Goal: Task Accomplishment & Management: Use online tool/utility

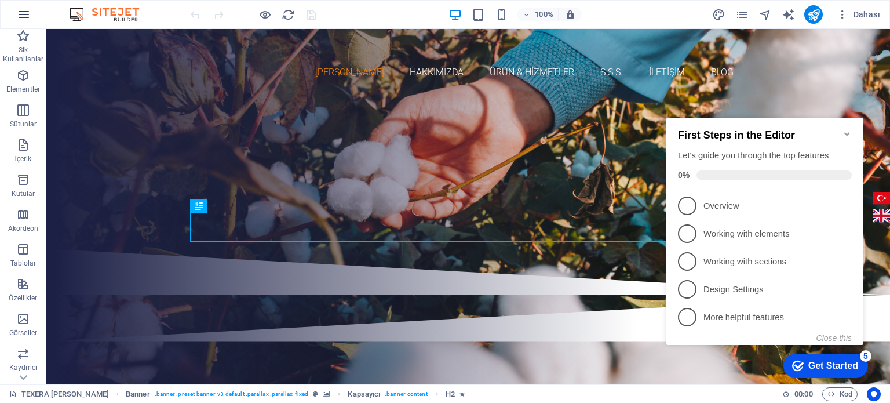
click at [20, 16] on icon "button" at bounding box center [24, 15] width 14 height 14
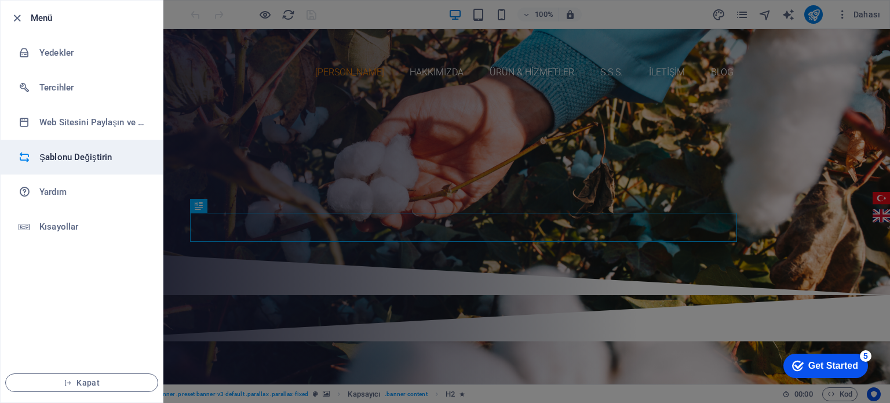
click at [75, 162] on h6 "Şablonu Değiştirin" at bounding box center [92, 157] width 107 height 14
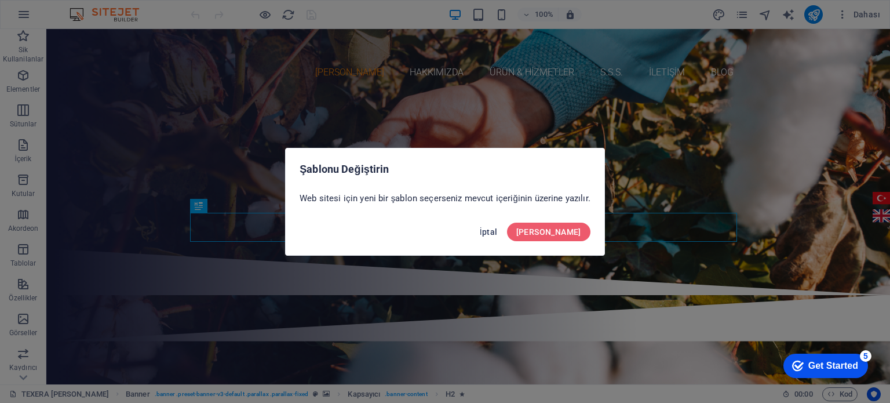
click at [502, 224] on button "İptal" at bounding box center [488, 232] width 27 height 19
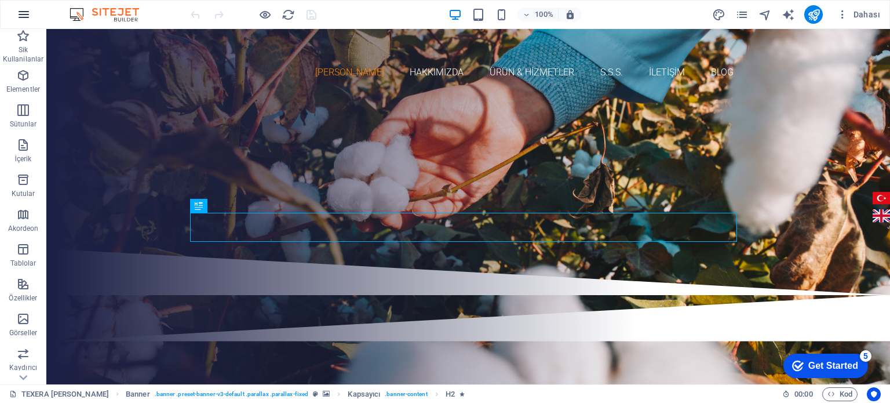
click at [19, 12] on icon "button" at bounding box center [24, 15] width 14 height 14
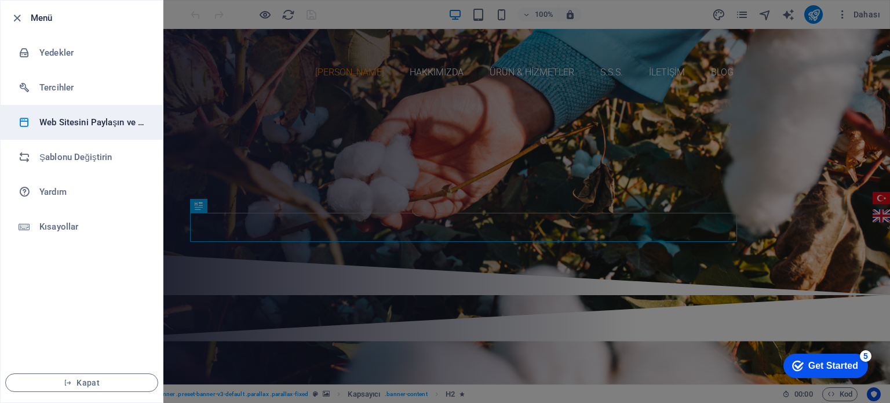
click at [88, 124] on h6 "Web Sitesini Paylaşın ve [GEOGRAPHIC_DATA]" at bounding box center [92, 122] width 107 height 14
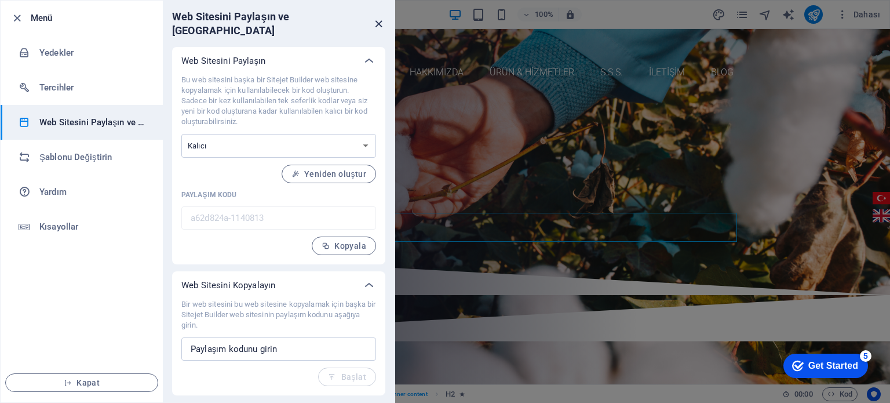
click at [372, 17] on icon "close" at bounding box center [378, 23] width 13 height 13
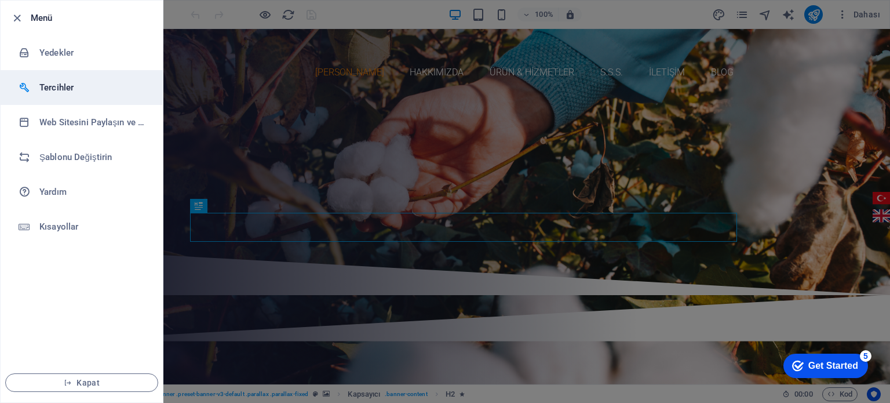
click at [58, 97] on li "Tercihler" at bounding box center [82, 87] width 162 height 35
select select "all"
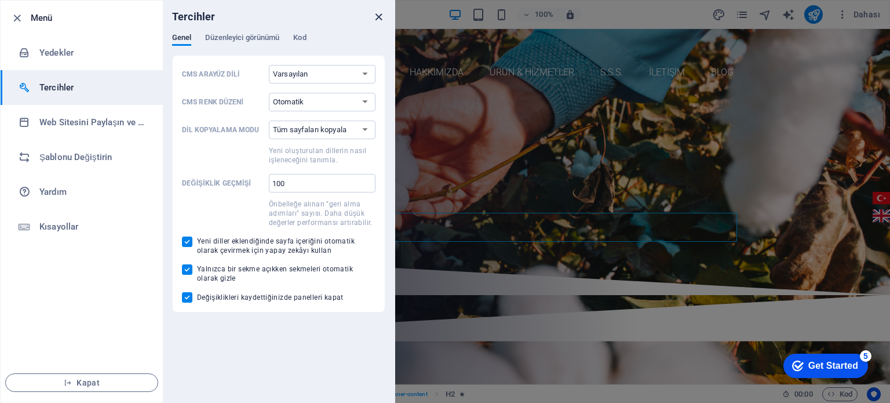
click at [382, 12] on icon "close" at bounding box center [378, 16] width 13 height 13
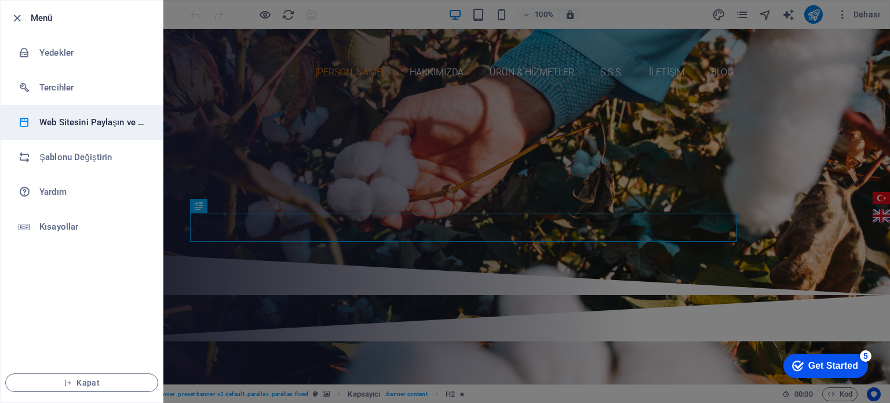
click at [80, 121] on h6 "Web Sitesini Paylaşın ve [GEOGRAPHIC_DATA]" at bounding box center [92, 122] width 107 height 14
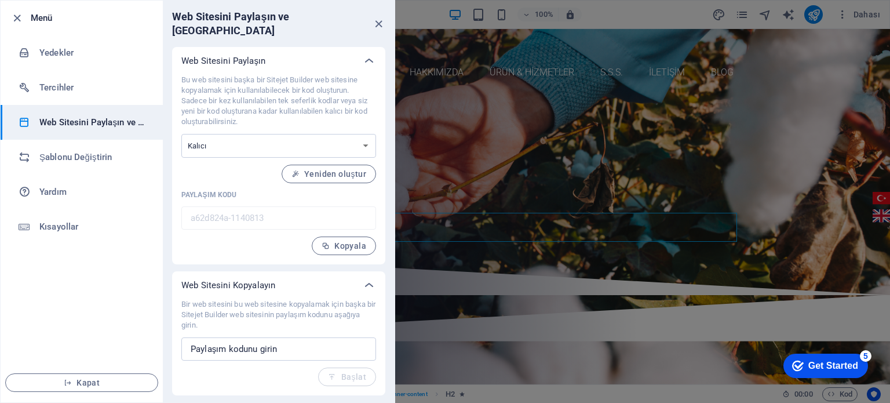
click at [381, 18] on icon "close" at bounding box center [378, 23] width 13 height 13
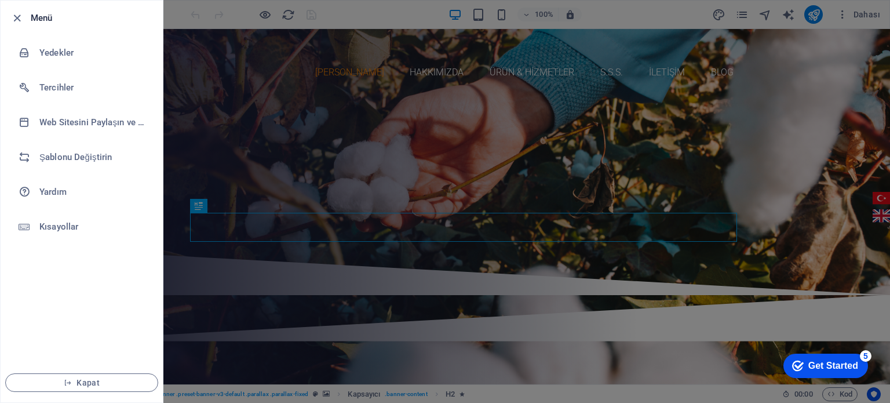
click at [35, 25] on li "Menü" at bounding box center [82, 18] width 162 height 35
click at [21, 16] on icon "button" at bounding box center [16, 18] width 13 height 13
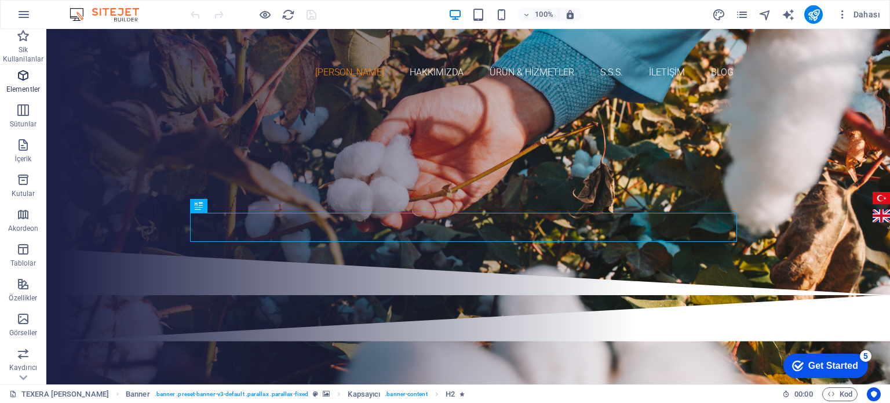
click at [23, 76] on icon "button" at bounding box center [23, 75] width 14 height 14
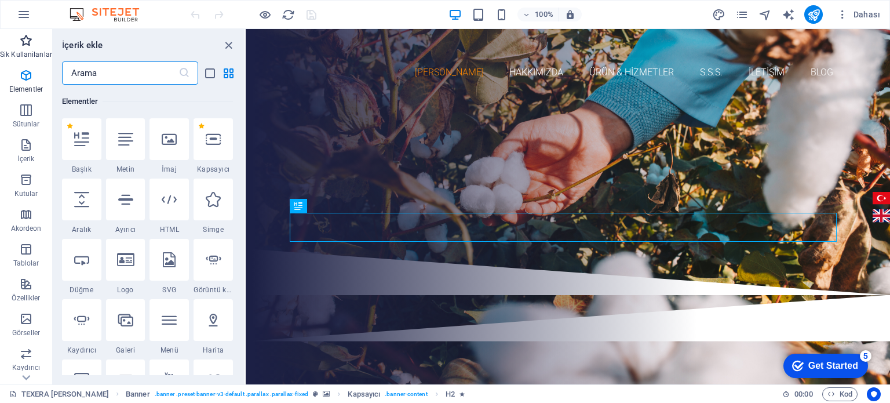
click at [19, 42] on icon "button" at bounding box center [26, 41] width 14 height 14
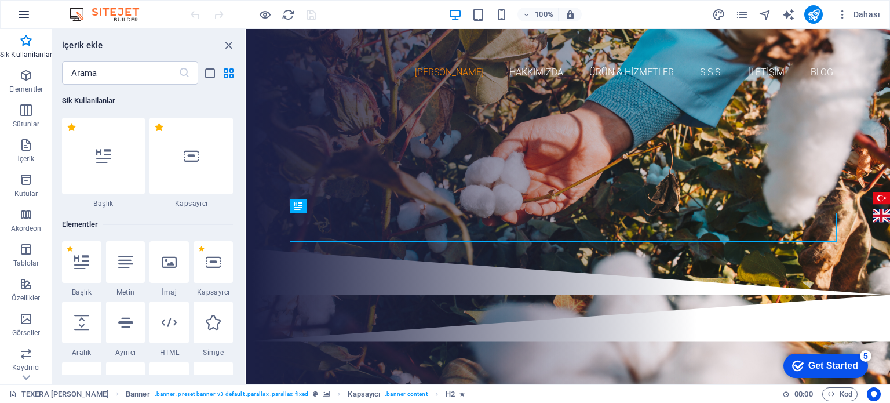
click at [25, 19] on icon "button" at bounding box center [24, 15] width 14 height 14
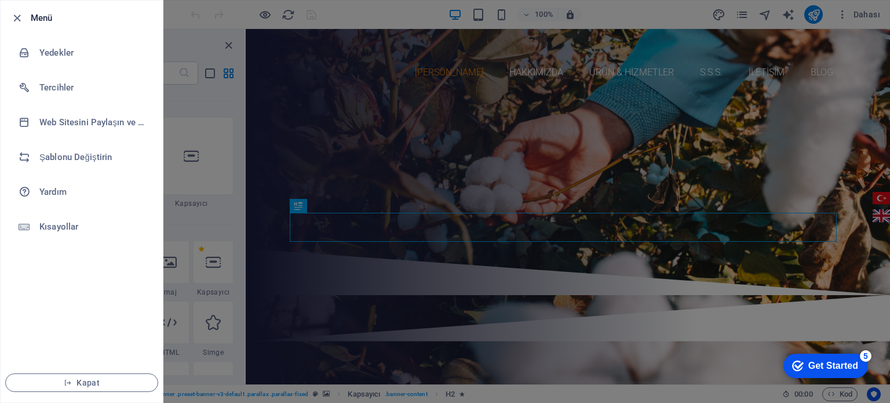
click at [25, 19] on div at bounding box center [20, 18] width 21 height 14
click at [16, 12] on icon "button" at bounding box center [16, 18] width 13 height 13
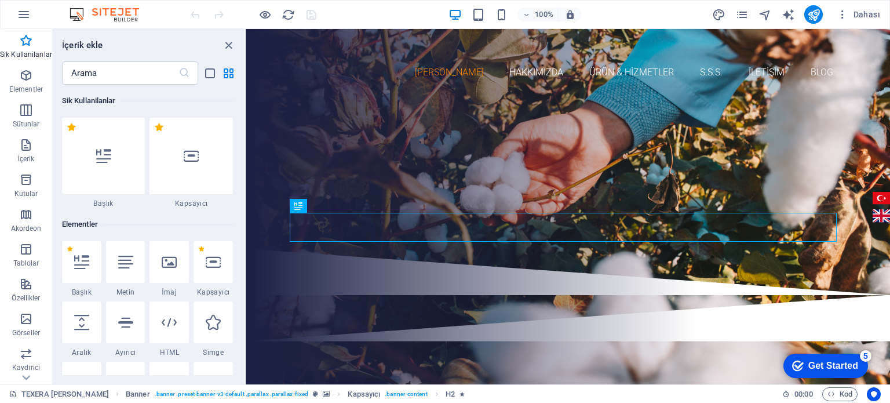
click at [107, 17] on img at bounding box center [110, 15] width 87 height 14
click at [108, 13] on img at bounding box center [110, 15] width 87 height 14
click at [855, 16] on span "Dahası" at bounding box center [858, 15] width 43 height 12
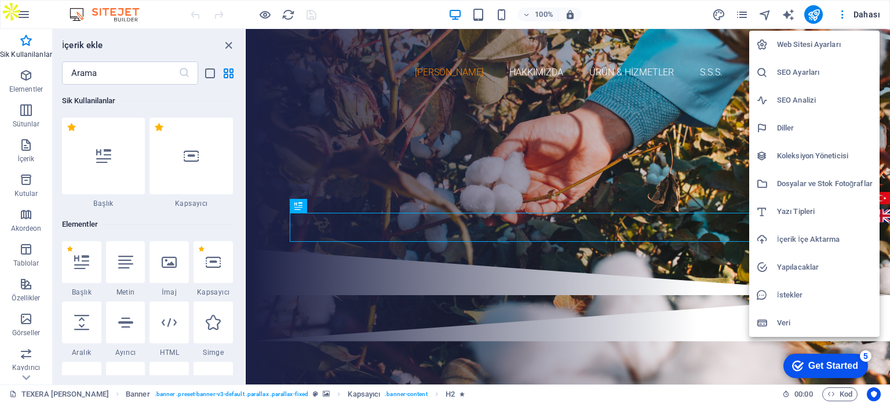
click at [741, 8] on div at bounding box center [445, 201] width 890 height 403
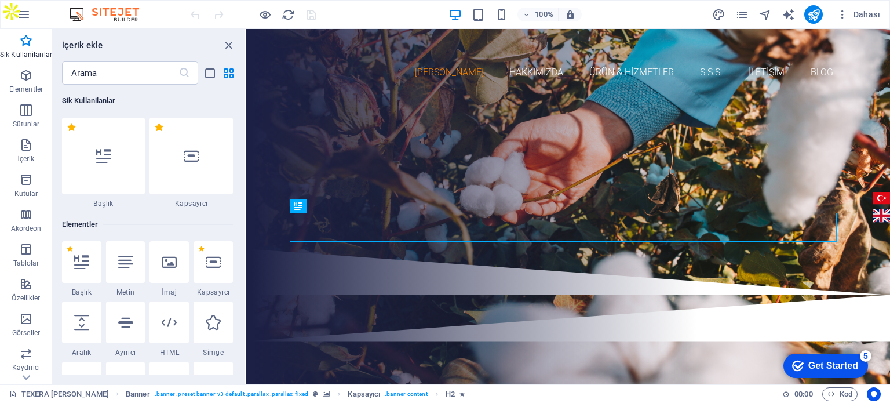
click at [743, 23] on div "Dahası" at bounding box center [798, 14] width 173 height 19
click at [742, 19] on icon "pages" at bounding box center [741, 14] width 13 height 13
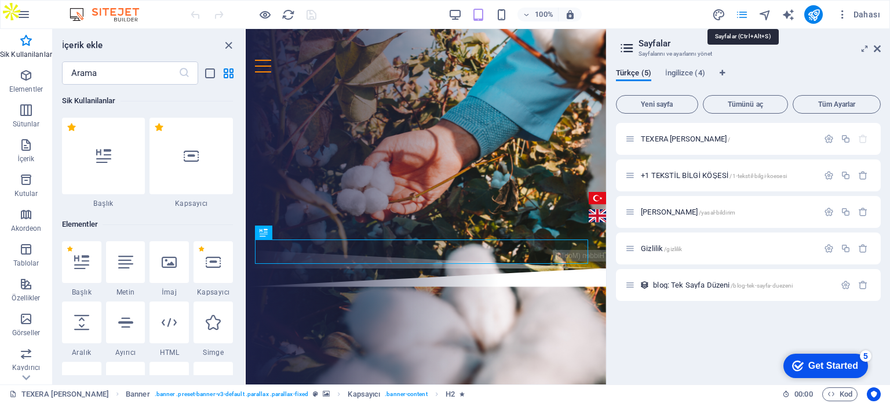
click at [742, 19] on icon "pages" at bounding box center [741, 14] width 13 height 13
click at [400, 16] on div "100% Dahası" at bounding box center [536, 14] width 696 height 19
click at [21, 9] on icon "button" at bounding box center [24, 15] width 14 height 14
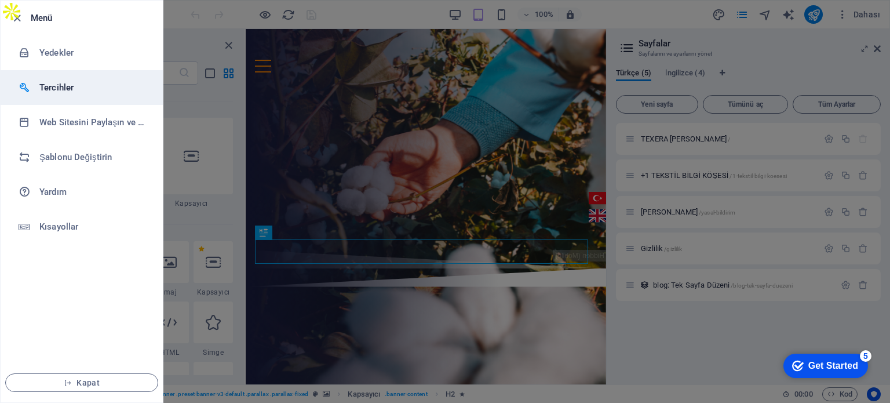
click at [52, 84] on h6 "Tercihler" at bounding box center [92, 88] width 107 height 14
select select "all"
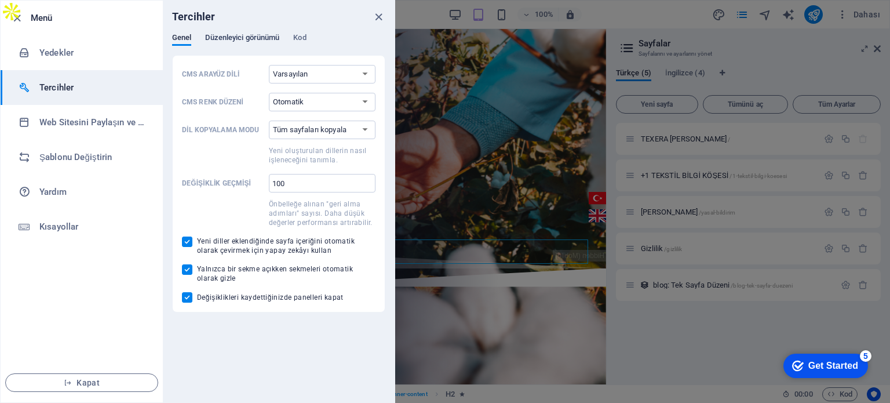
click at [275, 39] on span "Düzenleyici görünümü" at bounding box center [242, 39] width 74 height 16
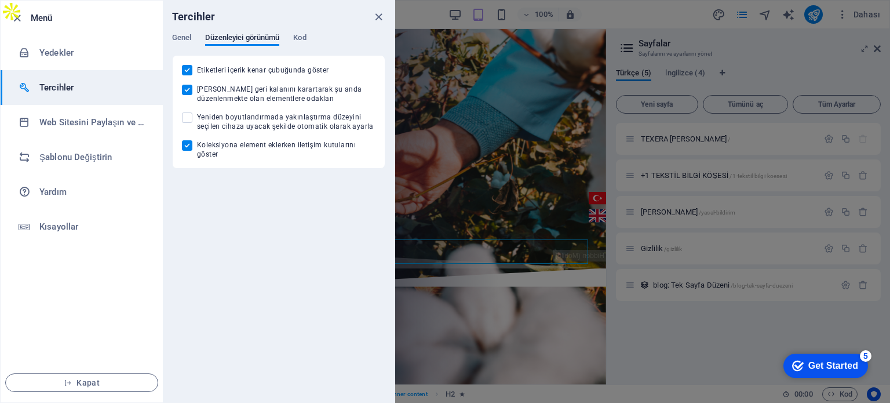
click at [294, 37] on div "Genel Düzenleyici görünümü Kod" at bounding box center [278, 44] width 213 height 22
drag, startPoint x: 170, startPoint y: 39, endPoint x: 178, endPoint y: 38, distance: 8.8
click at [174, 39] on div "Genel Düzenleyici görünümü Kod CMS Arayüz Dili Varsayılan Deutsch English Españ…" at bounding box center [279, 101] width 232 height 136
click at [181, 37] on span "Genel" at bounding box center [181, 39] width 19 height 16
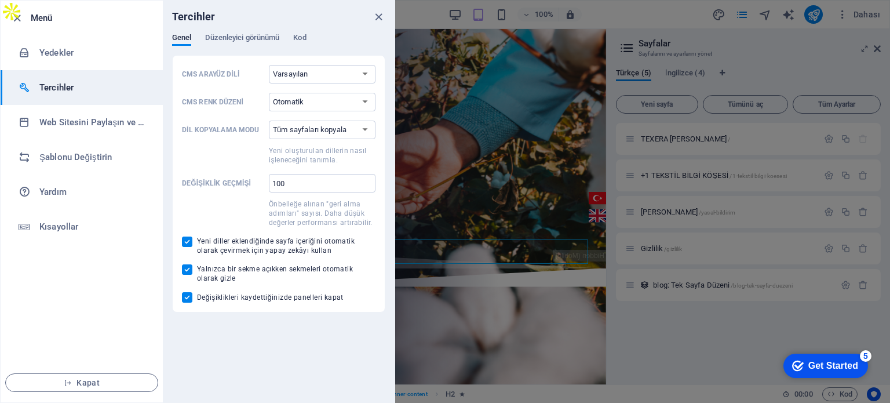
click at [311, 38] on div "Genel Düzenleyici görünümü Kod" at bounding box center [278, 44] width 213 height 22
click at [304, 38] on span "Kod" at bounding box center [299, 39] width 13 height 16
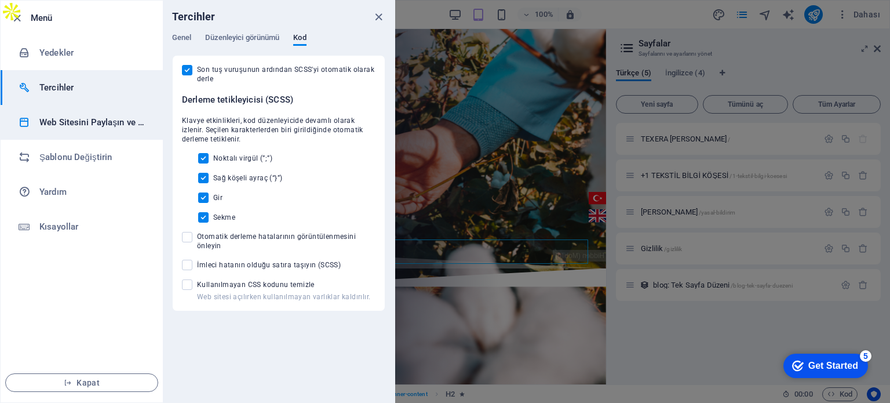
click at [81, 123] on h6 "Web Sitesini Paylaşın ve [GEOGRAPHIC_DATA]" at bounding box center [92, 122] width 107 height 14
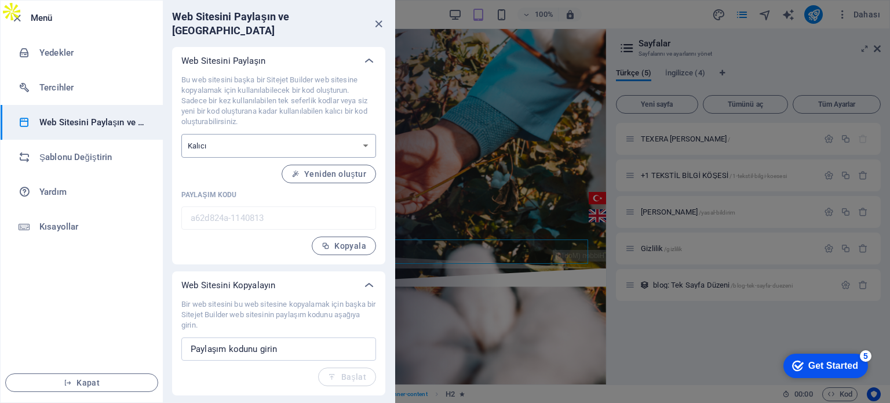
click at [192, 134] on select "Tek seferlik Kalıcı" at bounding box center [278, 146] width 195 height 24
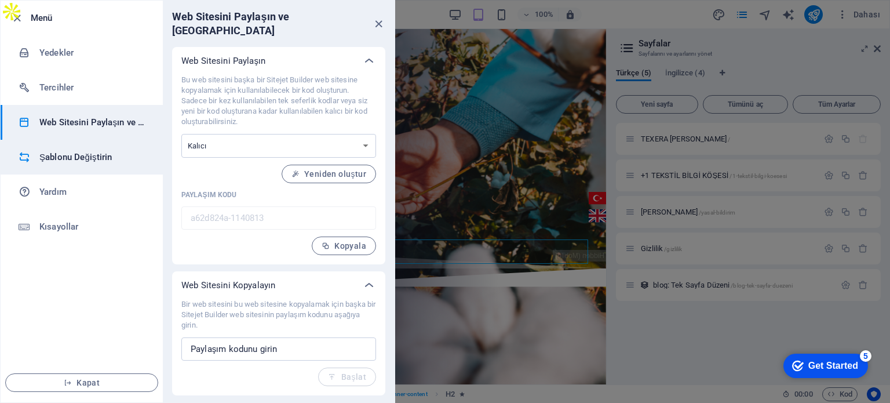
click at [77, 167] on li "Şablonu Değiştirin" at bounding box center [82, 157] width 162 height 35
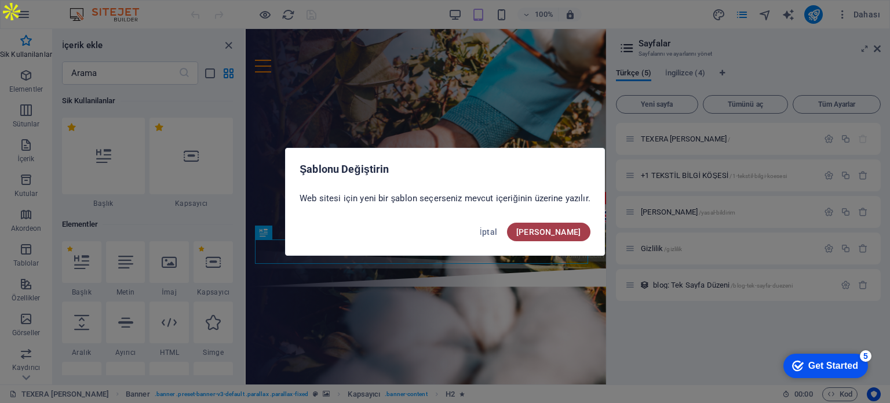
click at [572, 231] on span "[PERSON_NAME]" at bounding box center [548, 231] width 65 height 9
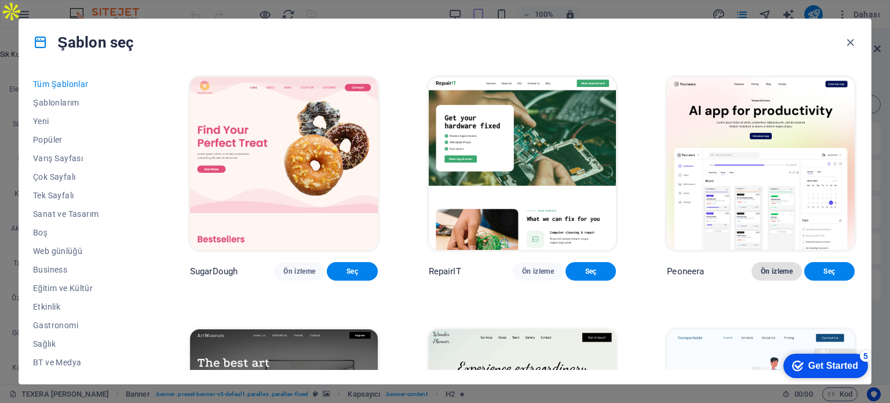
click at [783, 276] on span "Ön izleme" at bounding box center [777, 271] width 32 height 9
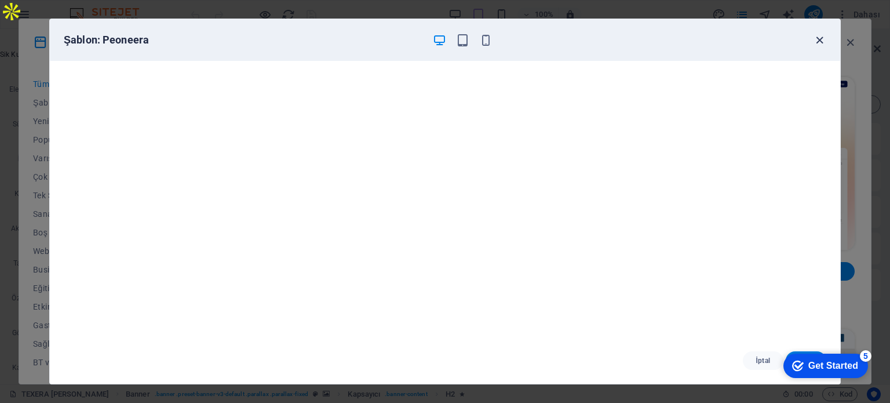
click at [814, 41] on icon "button" at bounding box center [819, 40] width 13 height 13
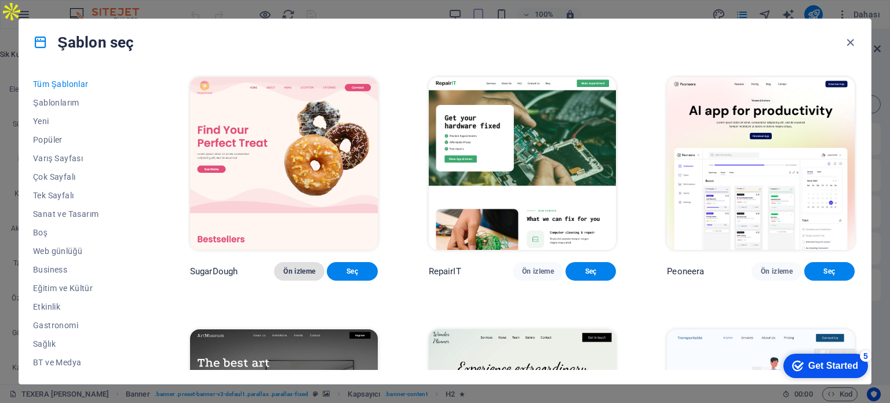
click at [291, 276] on span "Ön izleme" at bounding box center [299, 271] width 32 height 9
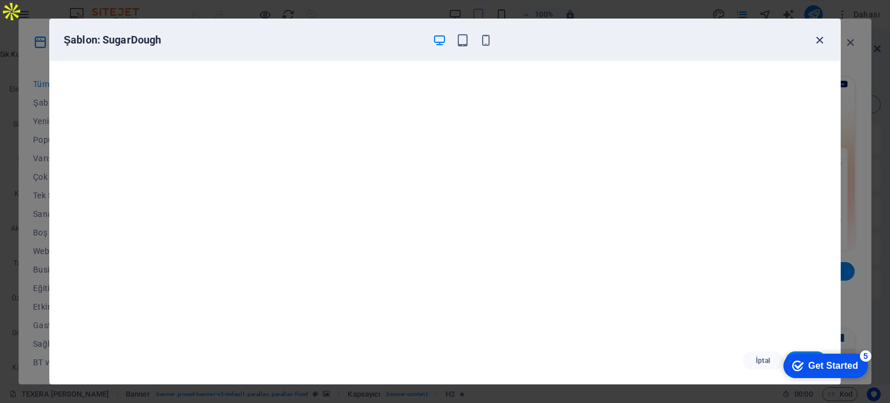
click at [819, 41] on icon "button" at bounding box center [819, 40] width 13 height 13
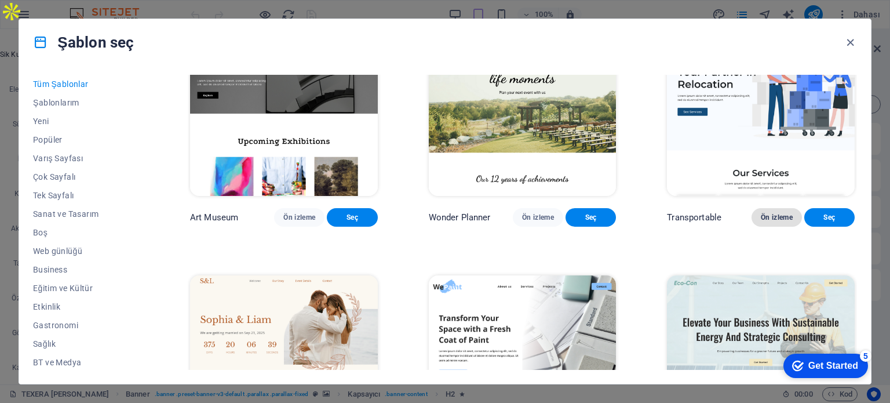
scroll to position [290, 0]
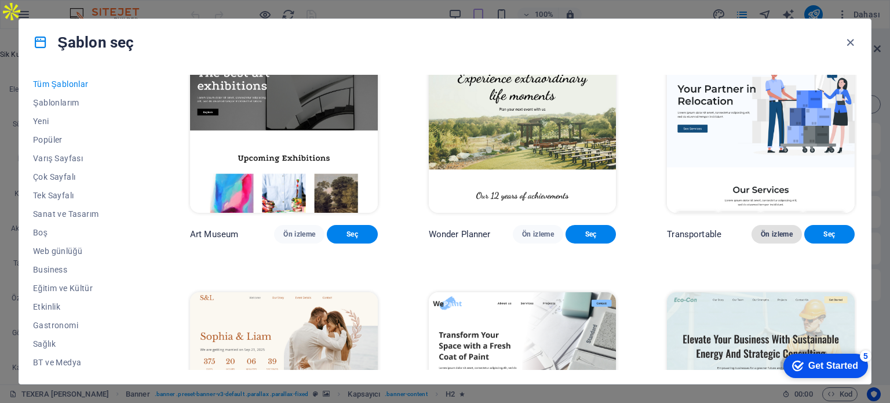
click at [778, 239] on span "Ön izleme" at bounding box center [777, 233] width 32 height 9
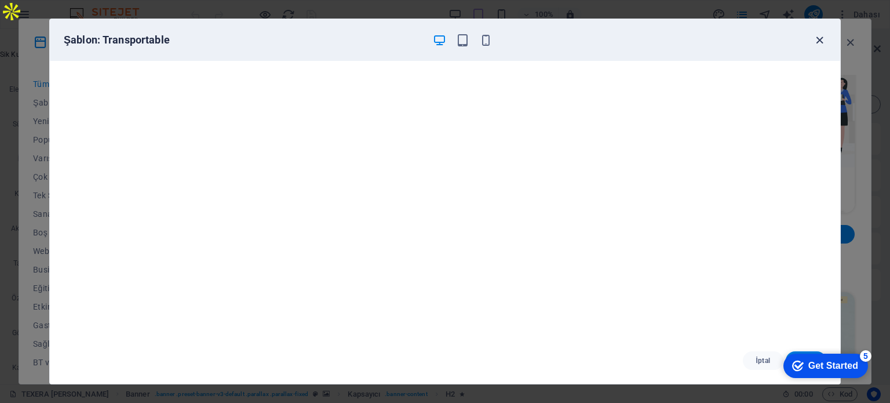
click at [817, 41] on icon "button" at bounding box center [819, 40] width 13 height 13
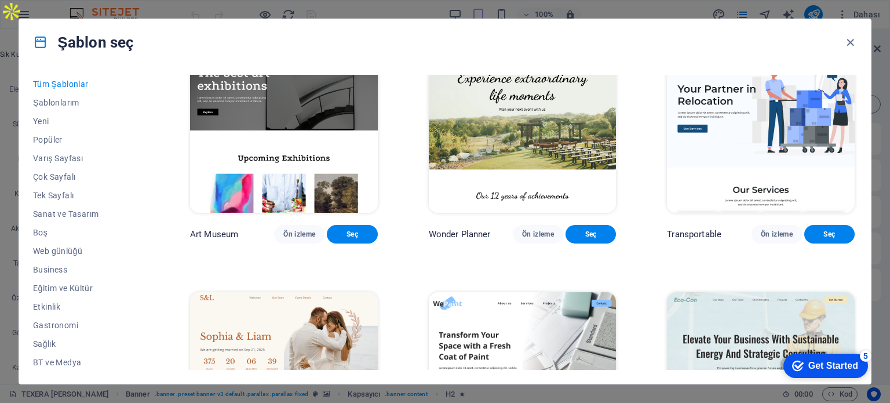
scroll to position [464, 0]
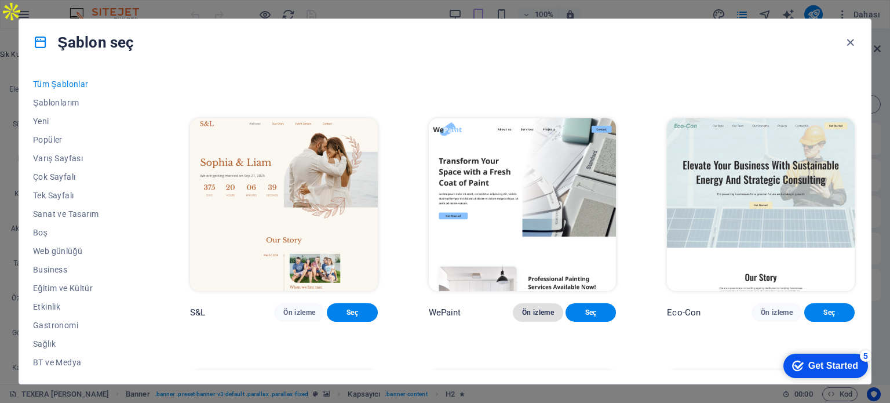
click at [538, 317] on span "Ön izleme" at bounding box center [538, 312] width 32 height 9
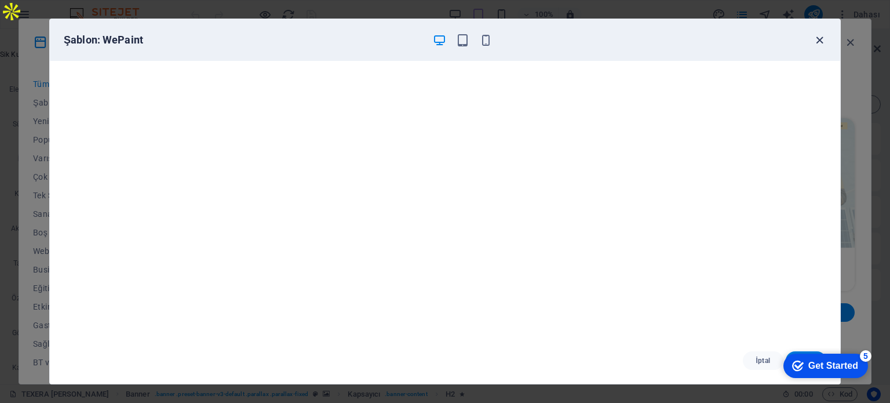
click at [824, 38] on icon "button" at bounding box center [819, 40] width 13 height 13
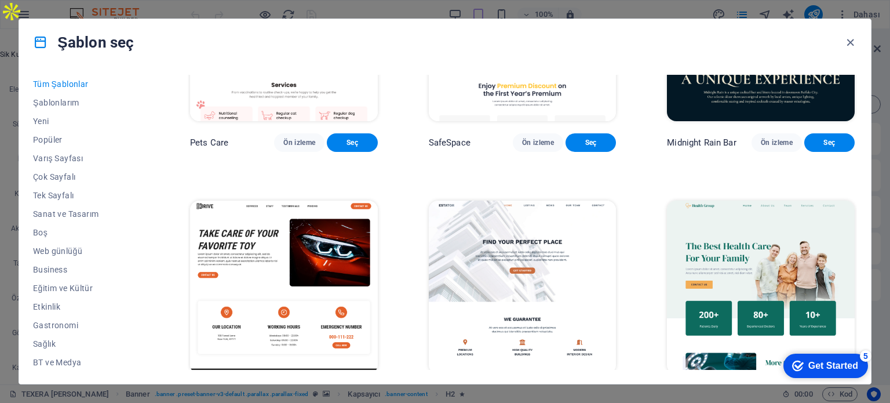
scroll to position [2318, 0]
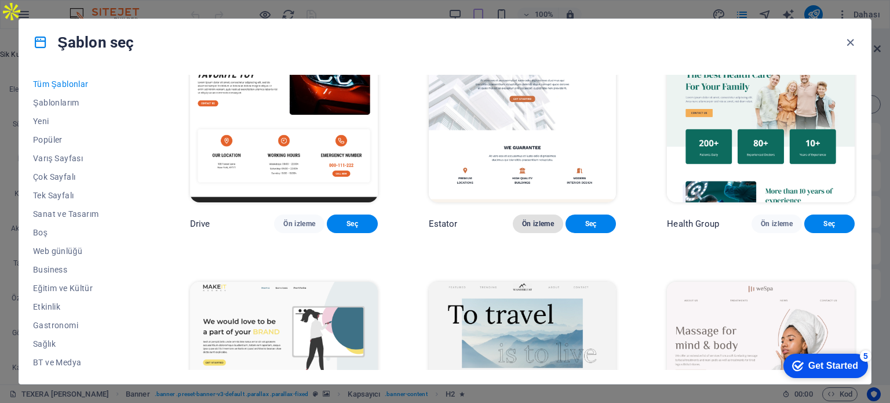
click at [531, 233] on button "Ön izleme" at bounding box center [538, 223] width 50 height 19
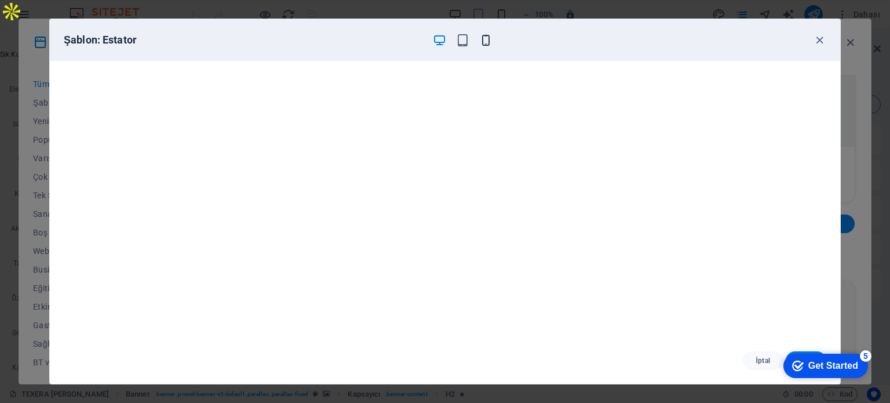
click at [491, 43] on icon "button" at bounding box center [485, 40] width 13 height 13
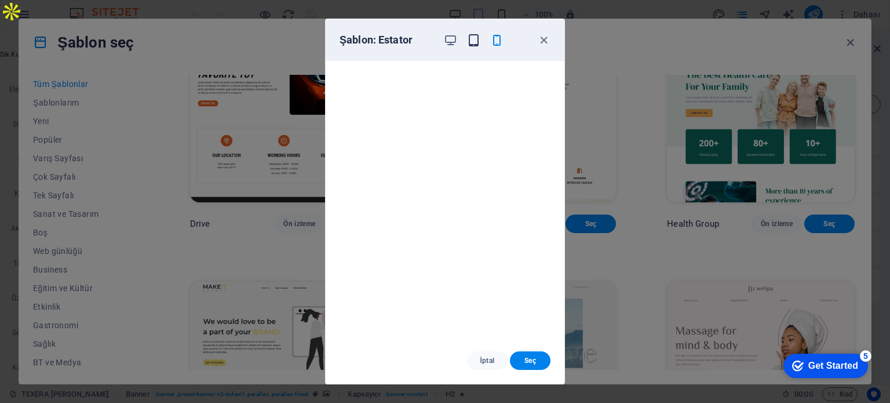
click at [475, 44] on icon "button" at bounding box center [473, 40] width 13 height 13
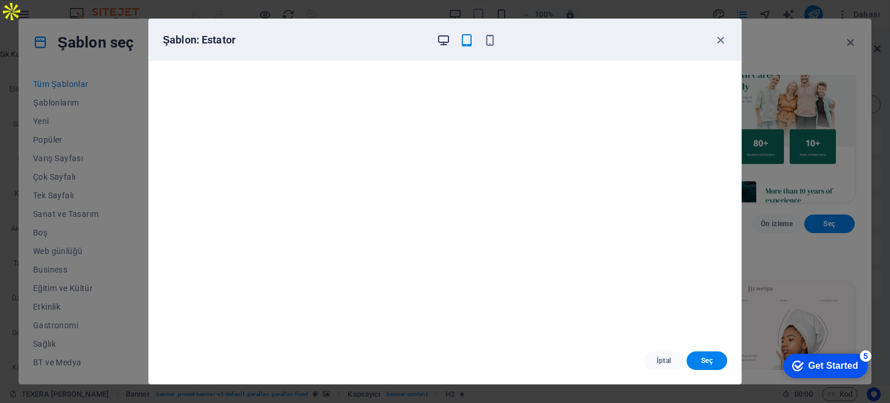
click at [440, 42] on icon "button" at bounding box center [443, 40] width 13 height 13
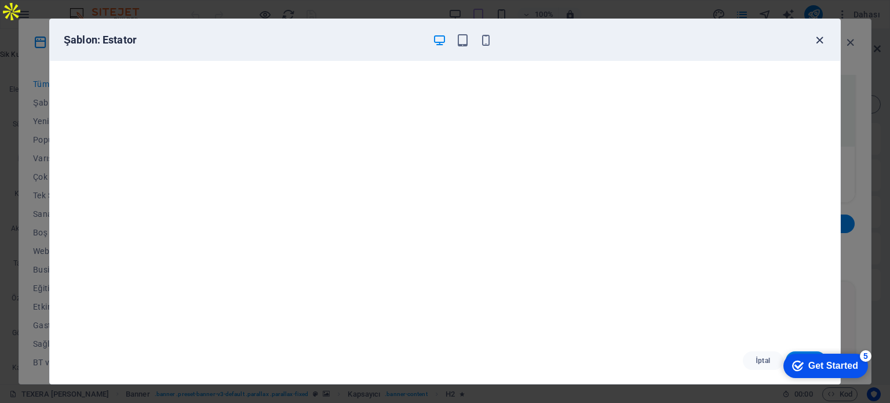
click at [822, 35] on icon "button" at bounding box center [819, 40] width 13 height 13
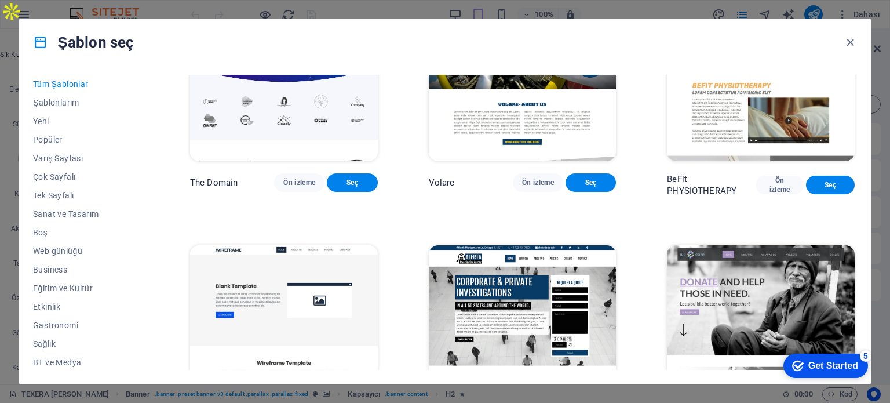
scroll to position [6026, 0]
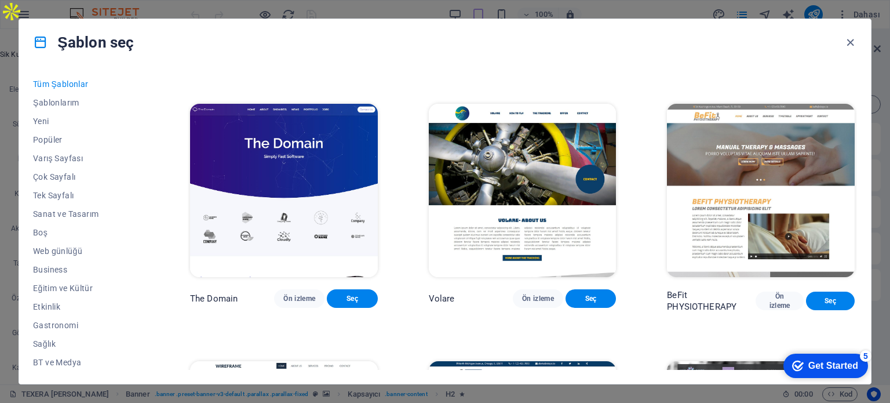
click at [781, 50] on span "Ön izleme" at bounding box center [777, 45] width 32 height 9
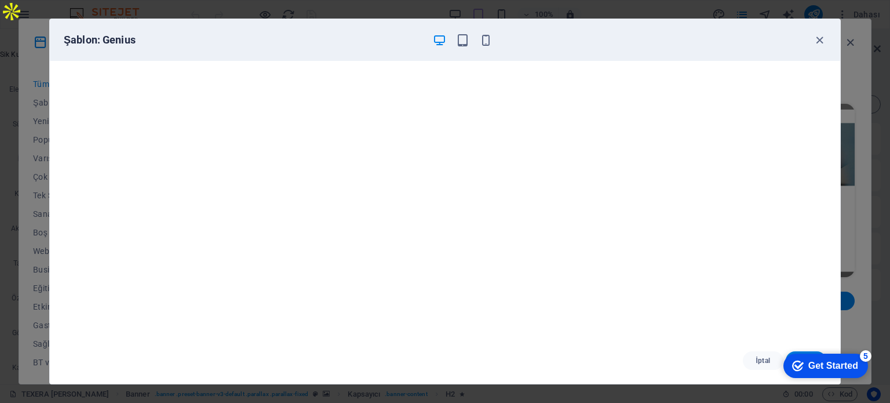
click at [818, 30] on div "Şablon: Genius" at bounding box center [445, 40] width 790 height 42
click at [820, 41] on icon "button" at bounding box center [819, 40] width 13 height 13
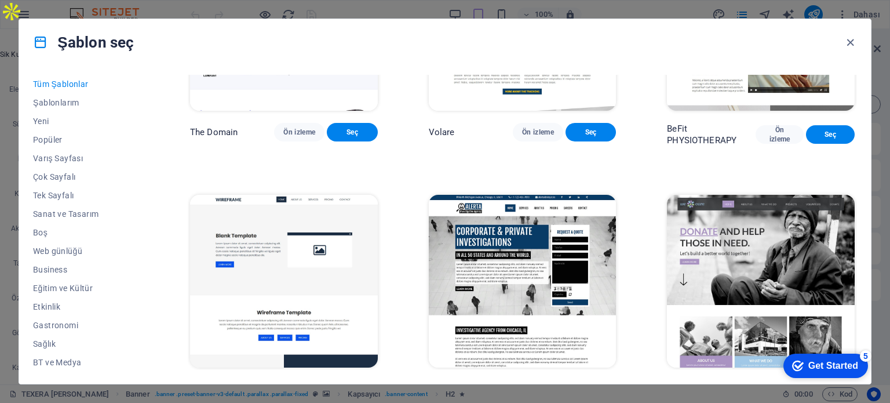
scroll to position [6200, 0]
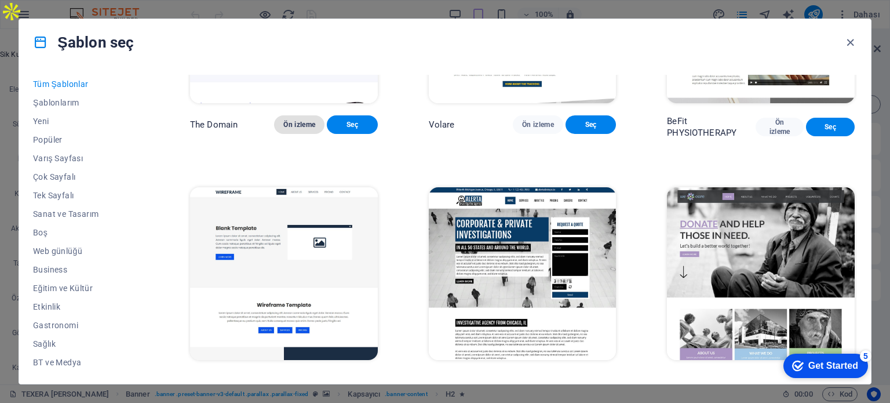
click at [296, 129] on span "Ön izleme" at bounding box center [299, 124] width 32 height 9
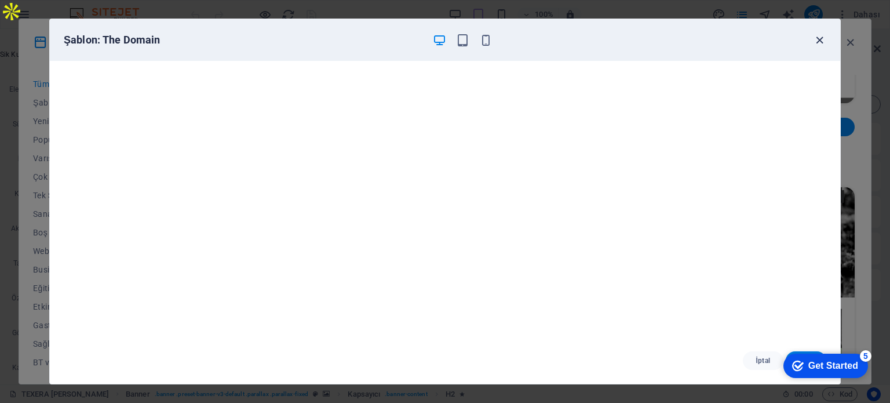
click at [817, 46] on icon "button" at bounding box center [819, 40] width 13 height 13
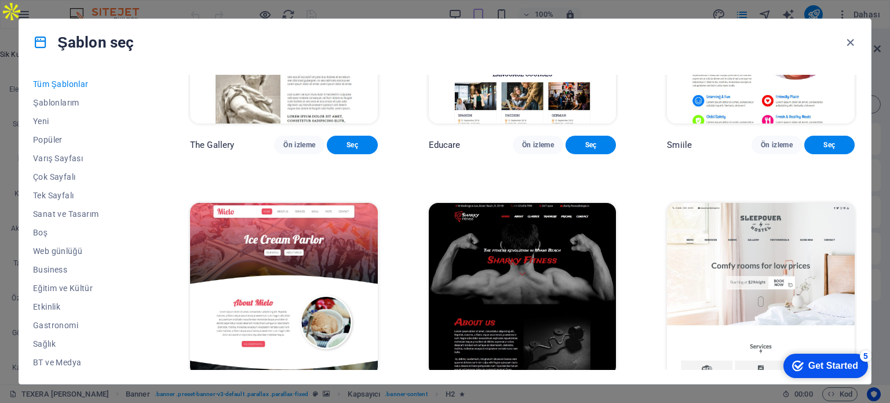
scroll to position [7764, 0]
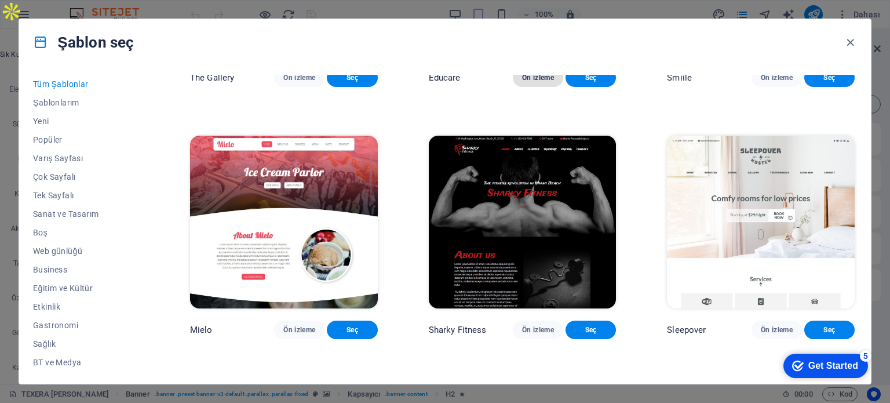
click at [528, 82] on span "Ön izleme" at bounding box center [538, 77] width 32 height 9
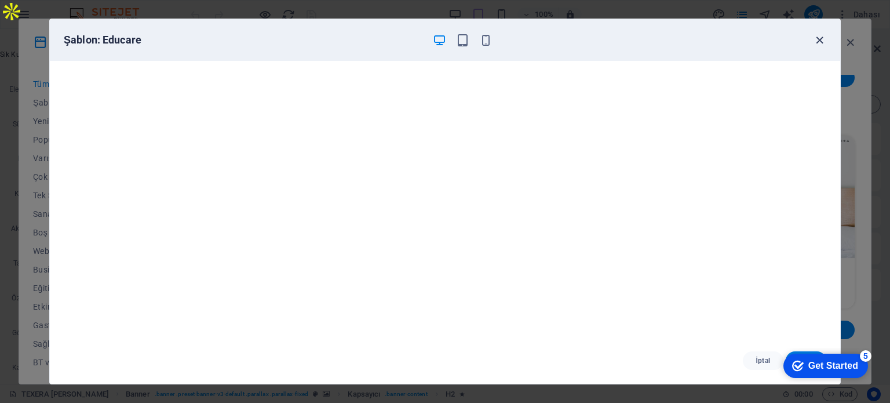
click at [820, 34] on icon "button" at bounding box center [819, 40] width 13 height 13
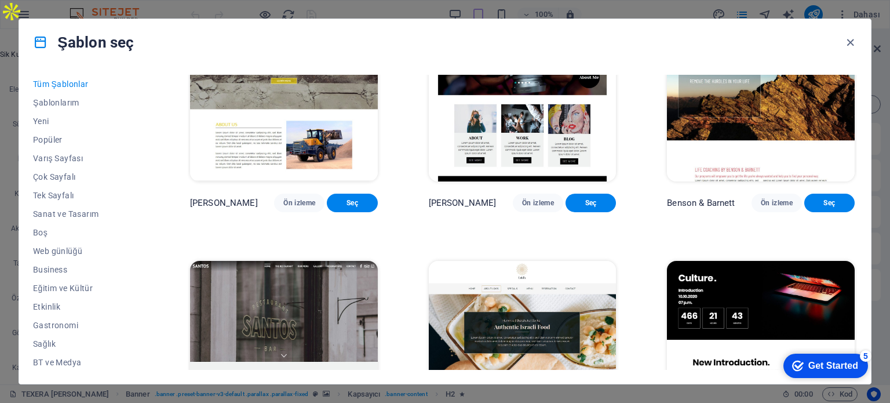
scroll to position [11155, 0]
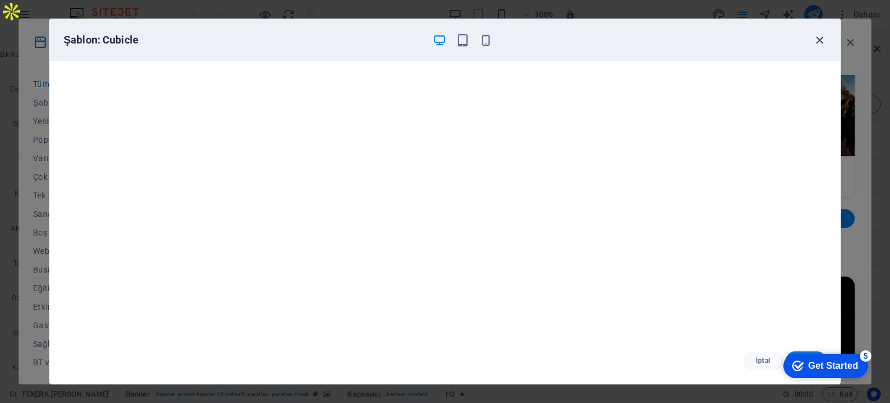
click at [823, 39] on icon "button" at bounding box center [819, 40] width 13 height 13
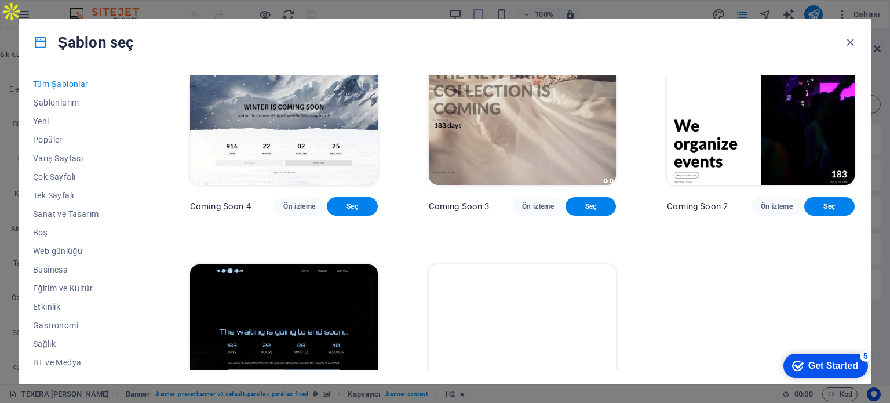
scroll to position [13380, 0]
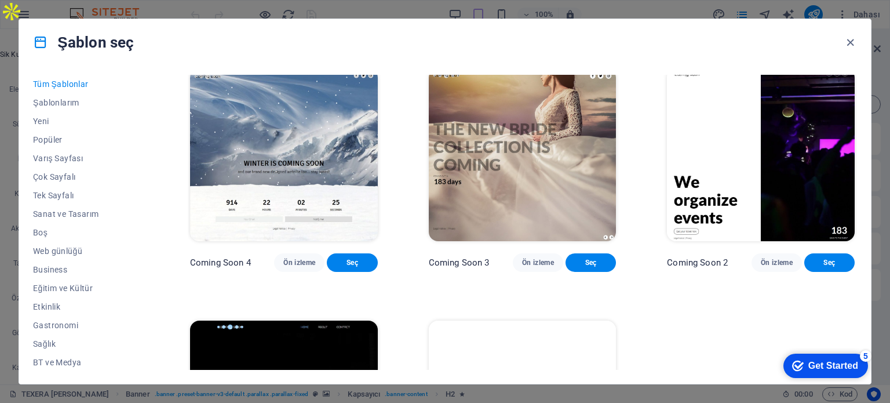
click at [857, 43] on div "Şablon seç" at bounding box center [445, 42] width 852 height 46
click at [851, 48] on icon "button" at bounding box center [850, 42] width 13 height 13
